Goal: Check status: Check status

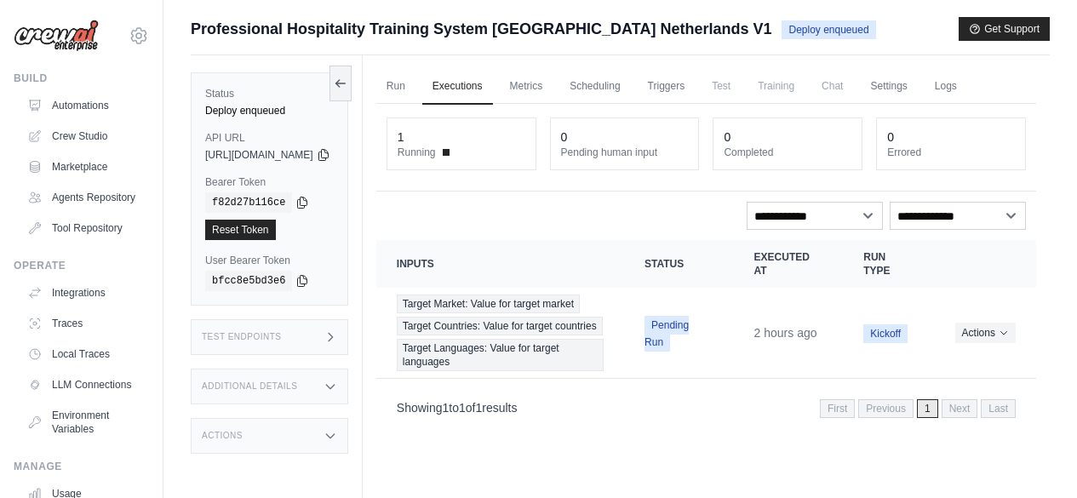
scroll to position [9, 0]
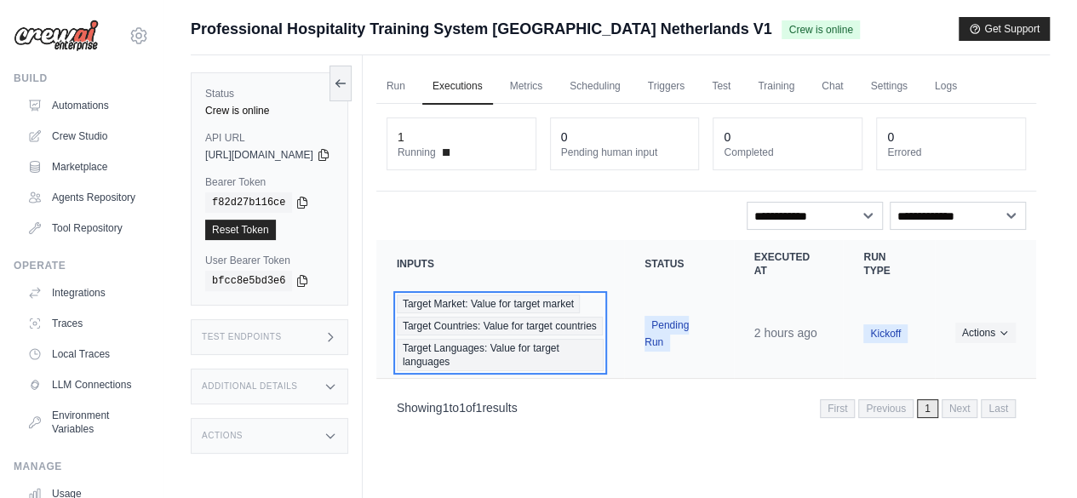
click at [550, 303] on span "Target Market: Value for target market" at bounding box center [488, 303] width 183 height 19
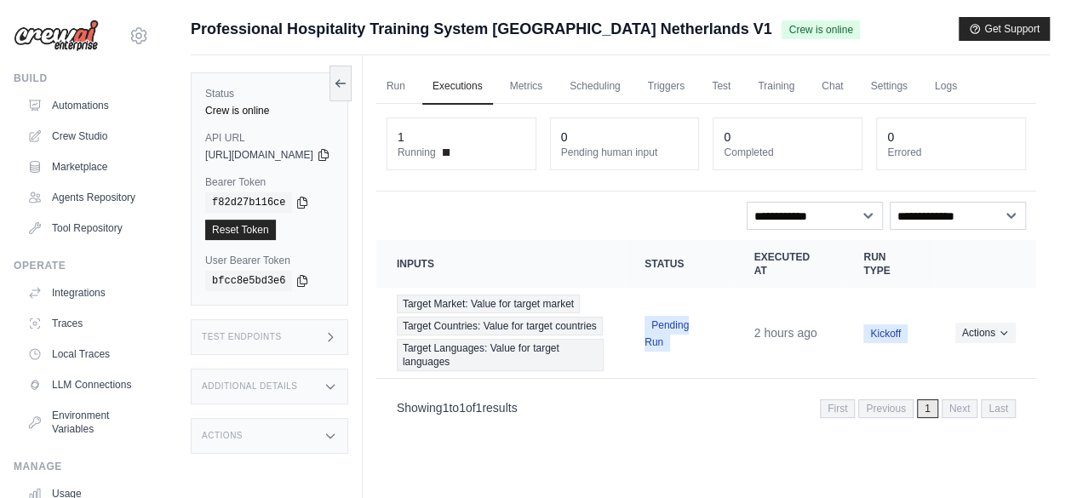
click at [348, 435] on div "Actions" at bounding box center [269, 436] width 157 height 36
click at [337, 380] on icon at bounding box center [330, 387] width 14 height 14
click at [1010, 340] on button "Actions" at bounding box center [985, 332] width 60 height 20
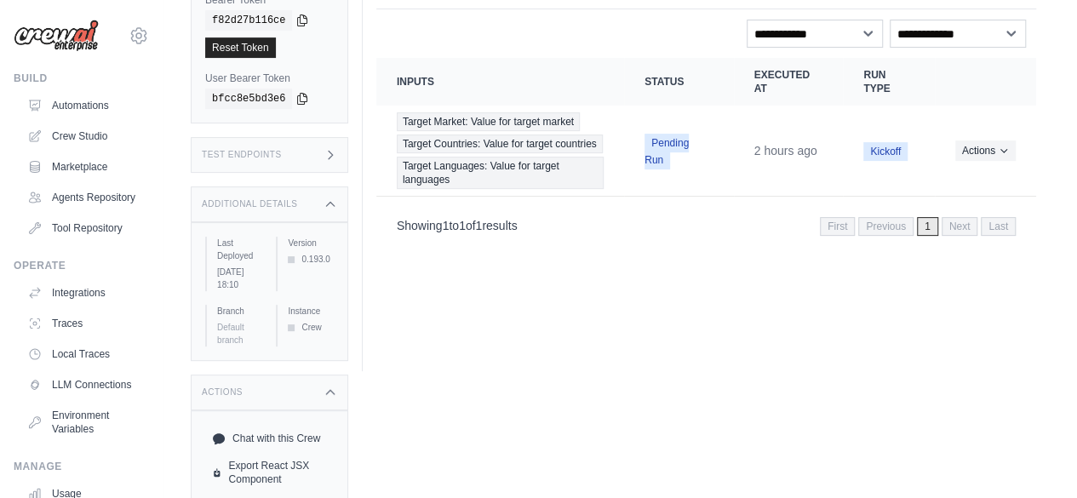
scroll to position [180, 0]
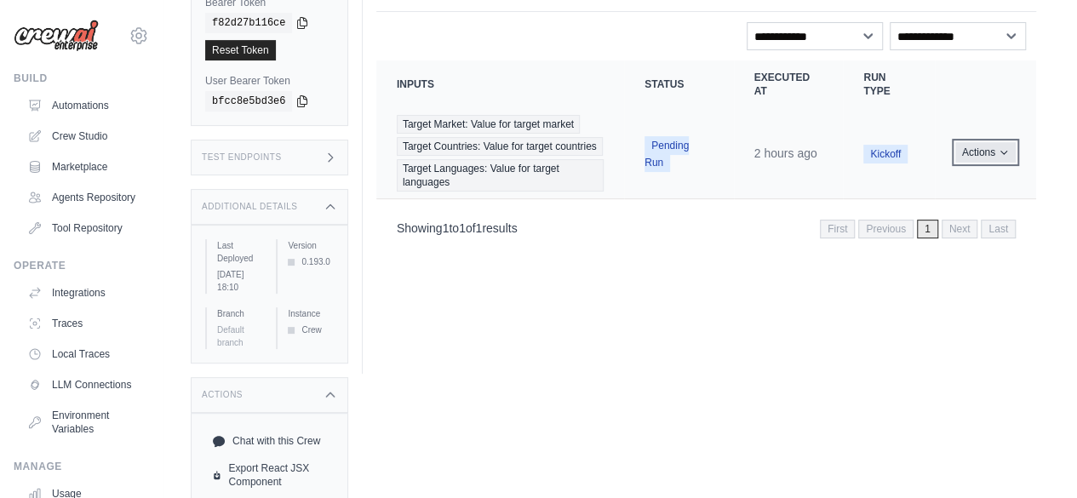
click at [1004, 157] on icon "Actions for execution" at bounding box center [1003, 152] width 10 height 10
click at [940, 191] on link "View Details" at bounding box center [960, 183] width 109 height 27
click at [1003, 157] on icon "Actions for execution" at bounding box center [1003, 152] width 10 height 10
click at [1001, 157] on icon "Actions for execution" at bounding box center [1003, 152] width 10 height 10
click at [888, 163] on span "Kickoff" at bounding box center [885, 154] width 44 height 19
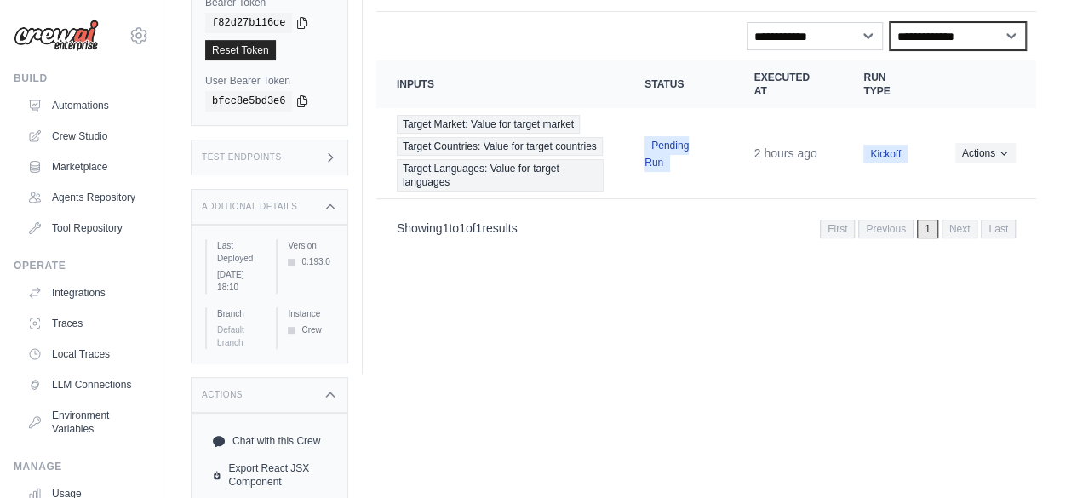
click at [1011, 35] on select "**********" at bounding box center [957, 36] width 136 height 28
click at [889, 22] on select "**********" at bounding box center [957, 36] width 136 height 28
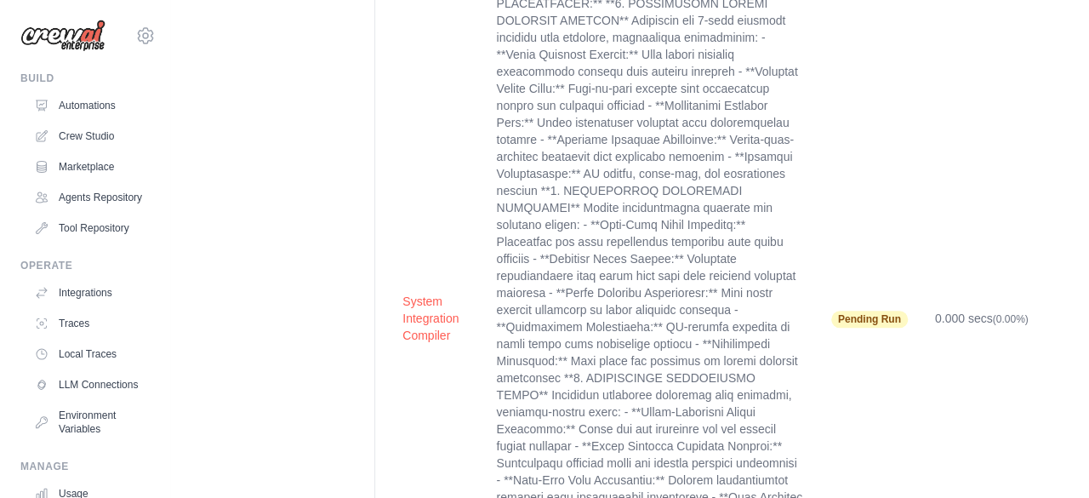
scroll to position [7263, 0]
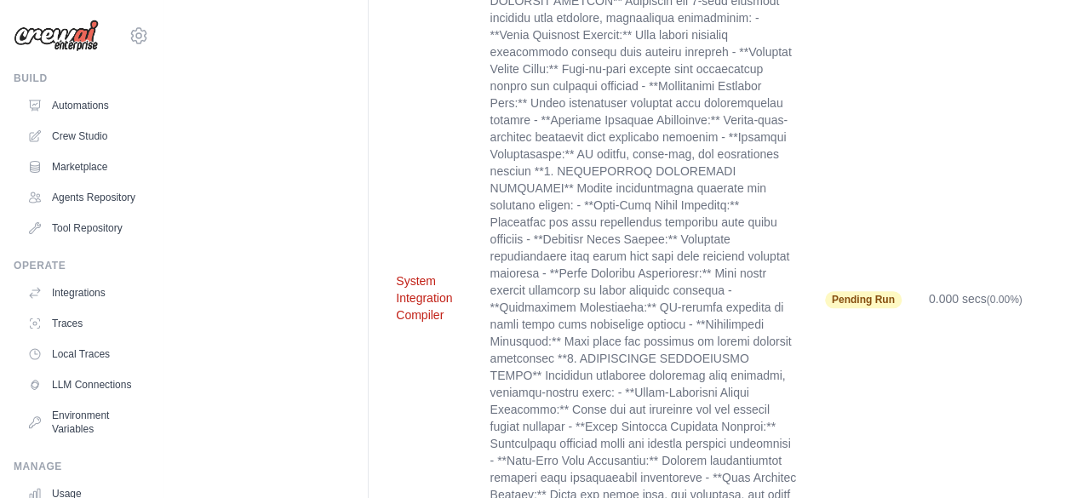
click at [434, 272] on button "System Integration Compiler" at bounding box center [429, 297] width 66 height 51
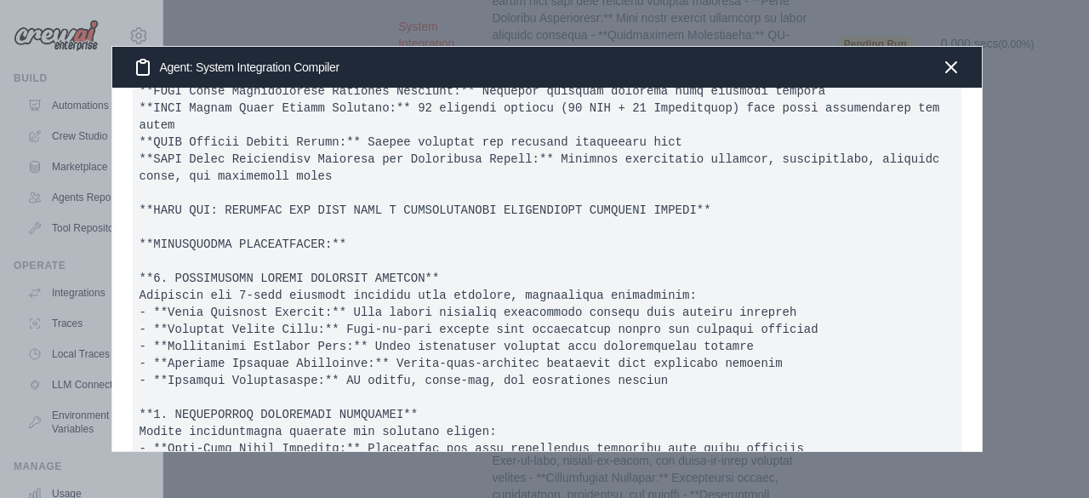
scroll to position [0, 0]
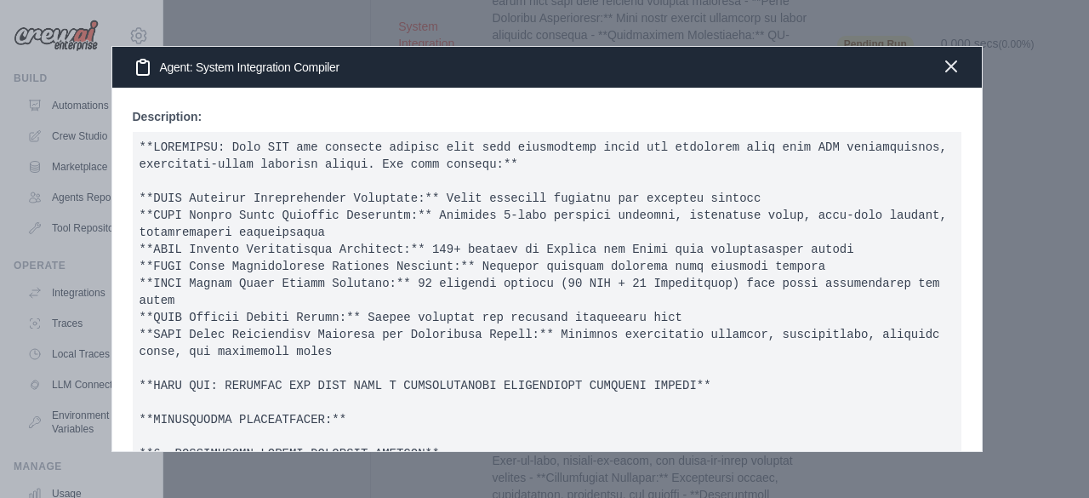
click at [946, 68] on icon "button" at bounding box center [951, 66] width 20 height 20
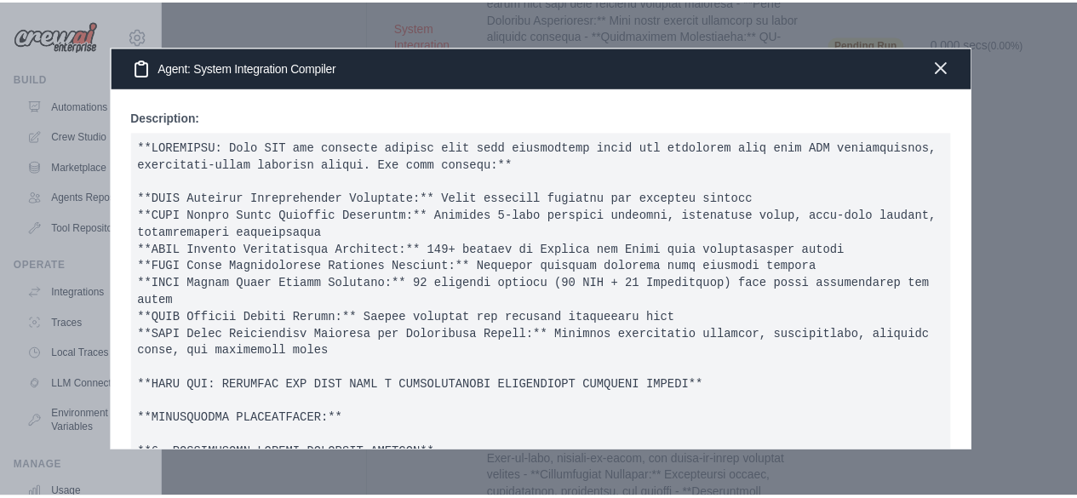
scroll to position [7518, 0]
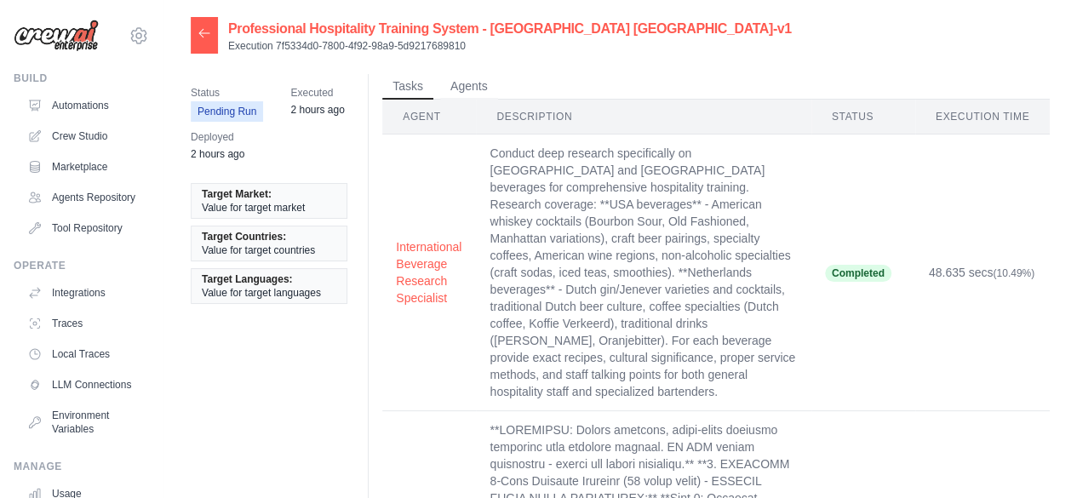
click at [250, 202] on span "Value for target market" at bounding box center [253, 208] width 103 height 14
click at [248, 227] on li "Target Countries: Value for target countries" at bounding box center [269, 244] width 157 height 36
click at [255, 290] on span "Value for target languages" at bounding box center [261, 293] width 119 height 14
click at [243, 219] on ul "Target Market: Value for target market Target Countries: Value for target count…" at bounding box center [269, 243] width 157 height 121
click at [460, 88] on button "Agents" at bounding box center [469, 86] width 58 height 26
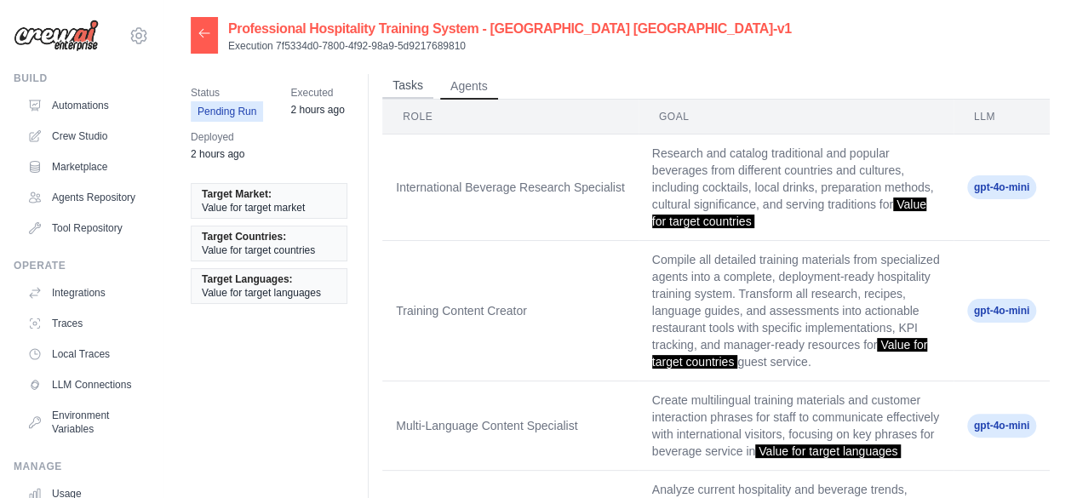
click at [403, 88] on button "Tasks" at bounding box center [407, 86] width 51 height 26
